Goal: Information Seeking & Learning: Learn about a topic

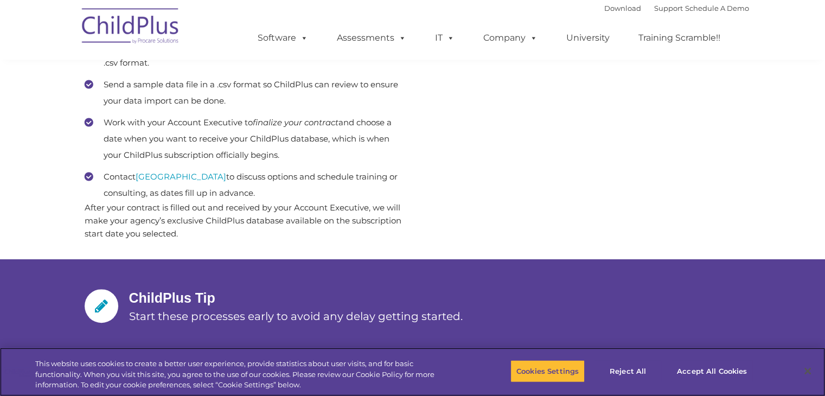
scroll to position [562, 0]
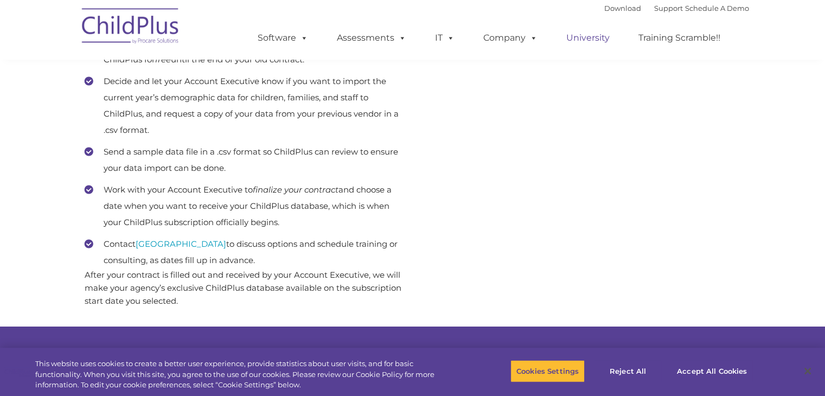
click at [592, 42] on link "University" at bounding box center [587, 38] width 65 height 22
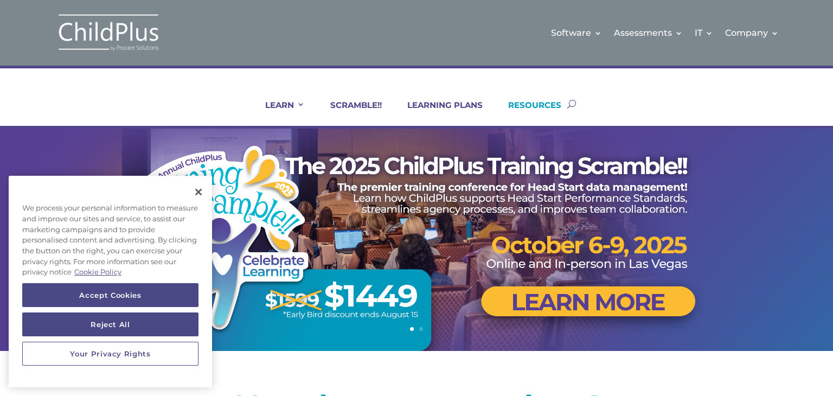
click at [525, 104] on link "RESOURCES" at bounding box center [528, 113] width 67 height 26
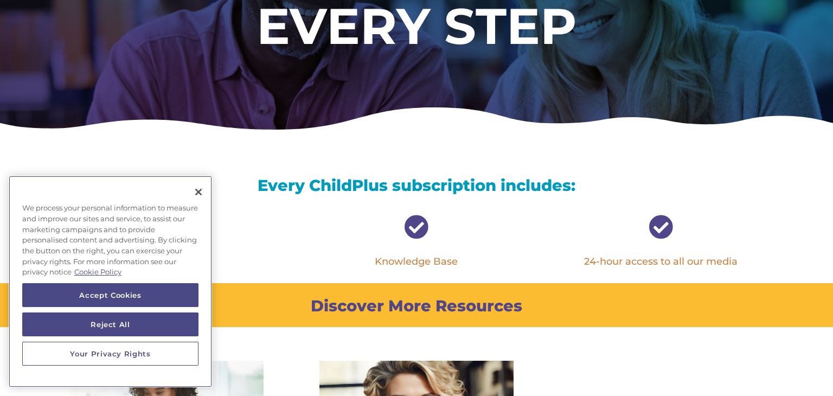
scroll to position [263, 0]
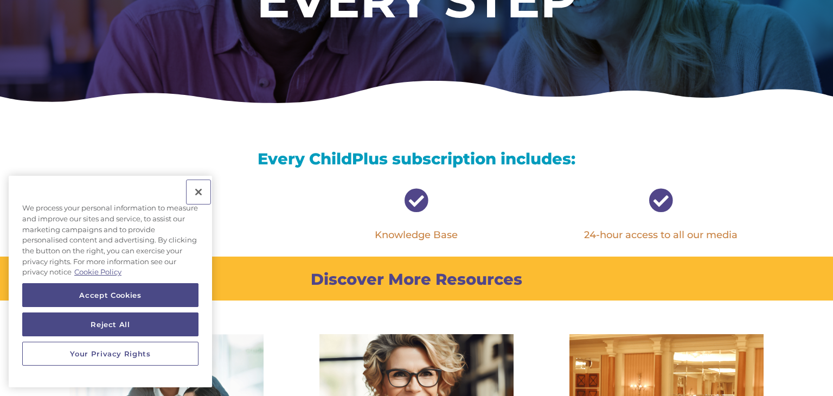
click at [201, 191] on button "Close" at bounding box center [199, 192] width 24 height 24
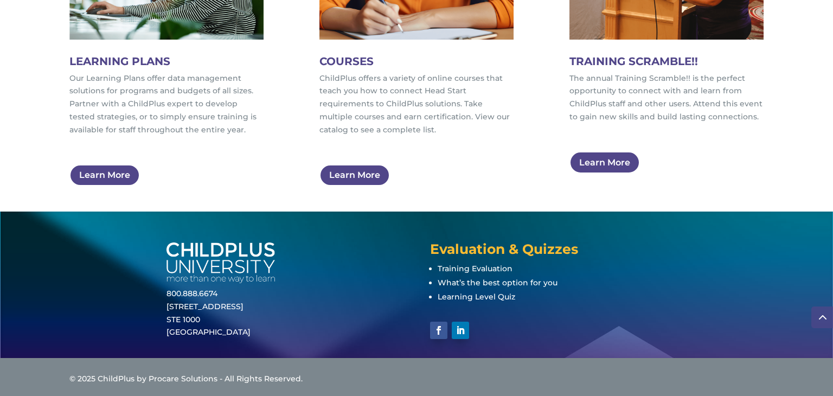
scroll to position [756, 0]
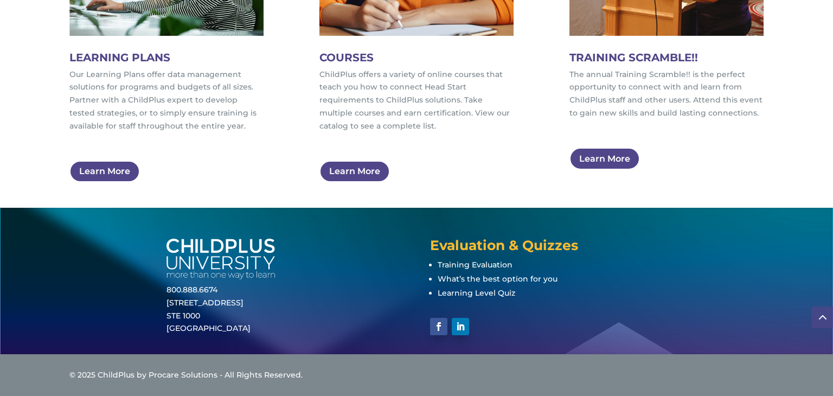
drag, startPoint x: 799, startPoint y: 114, endPoint x: 794, endPoint y: -27, distance: 141.7
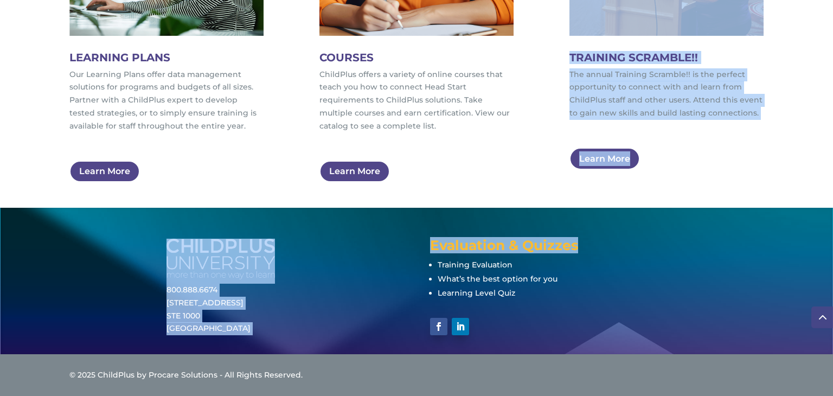
drag, startPoint x: 794, startPoint y: -27, endPoint x: 823, endPoint y: 280, distance: 308.9
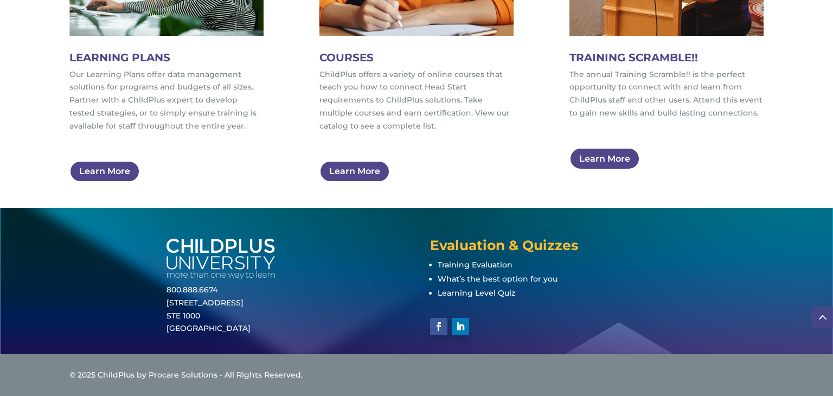
click at [463, 184] on div "LEARNING PLANS Our Learning Plans offer data management solutions for programs …" at bounding box center [416, 11] width 694 height 371
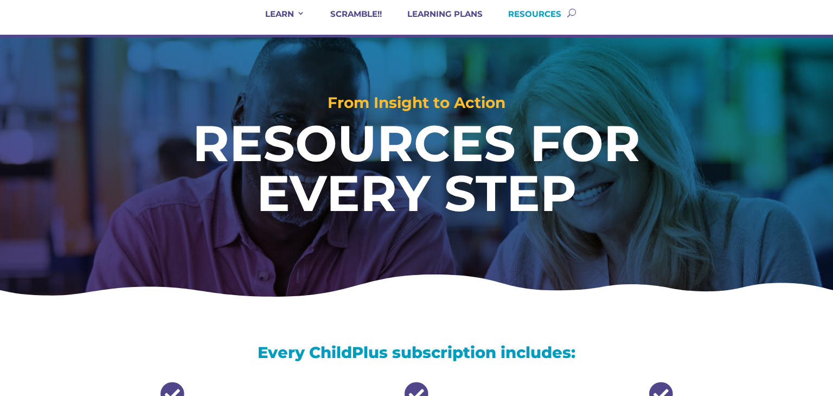
scroll to position [0, 0]
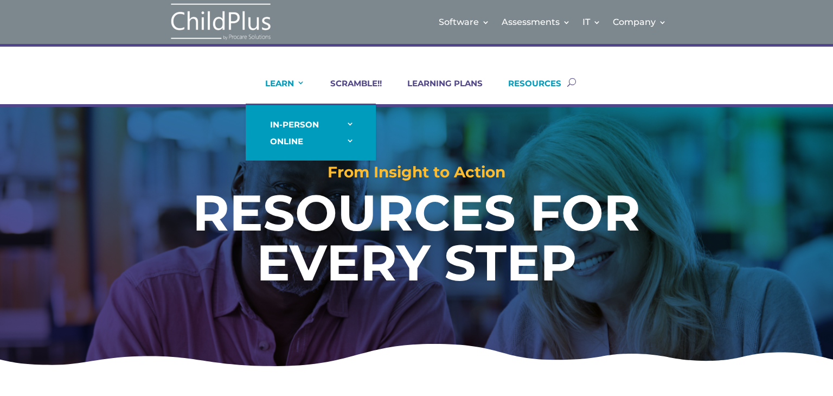
click at [289, 79] on link "LEARN" at bounding box center [278, 91] width 53 height 26
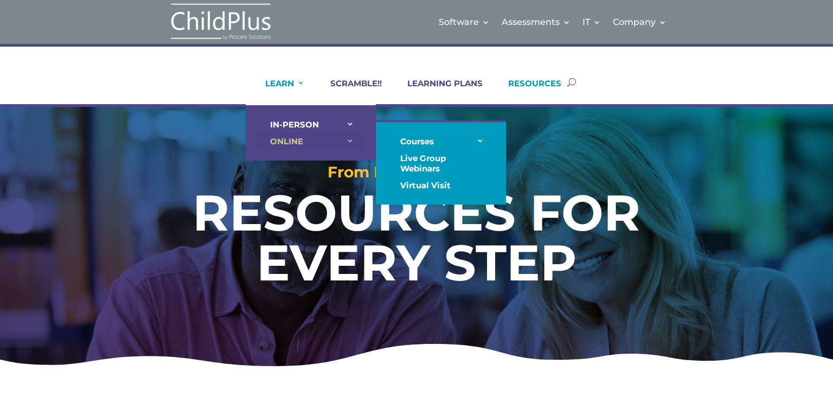
click at [302, 147] on link "ONLINE" at bounding box center [311, 141] width 108 height 17
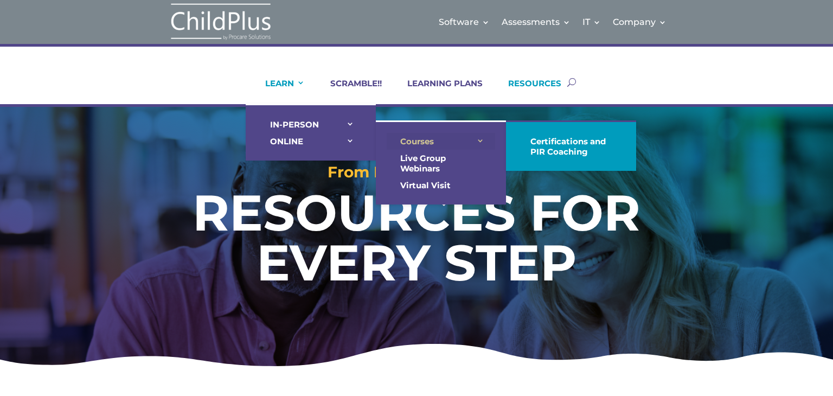
click at [478, 139] on link "Courses" at bounding box center [441, 141] width 108 height 17
